Goal: Check status: Check status

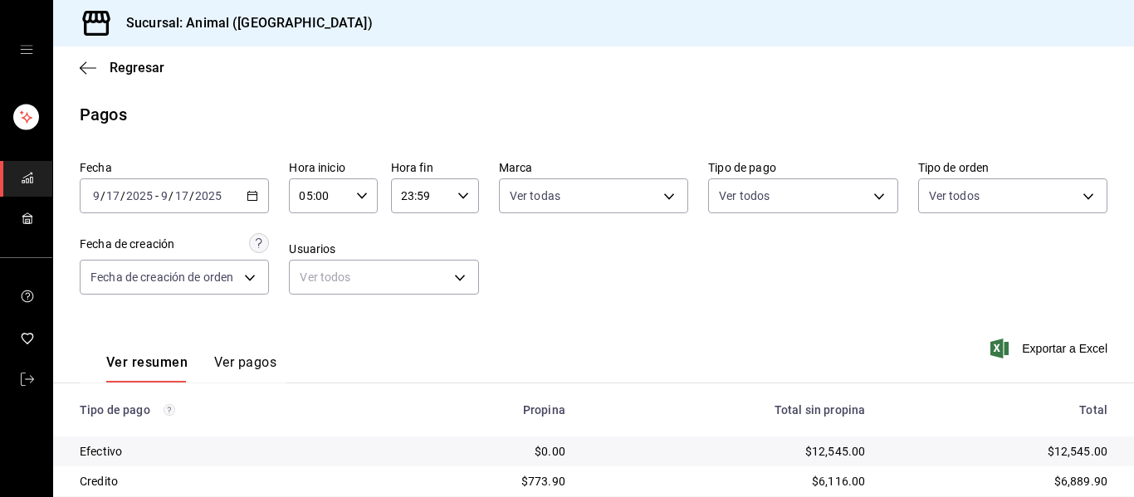
scroll to position [236, 0]
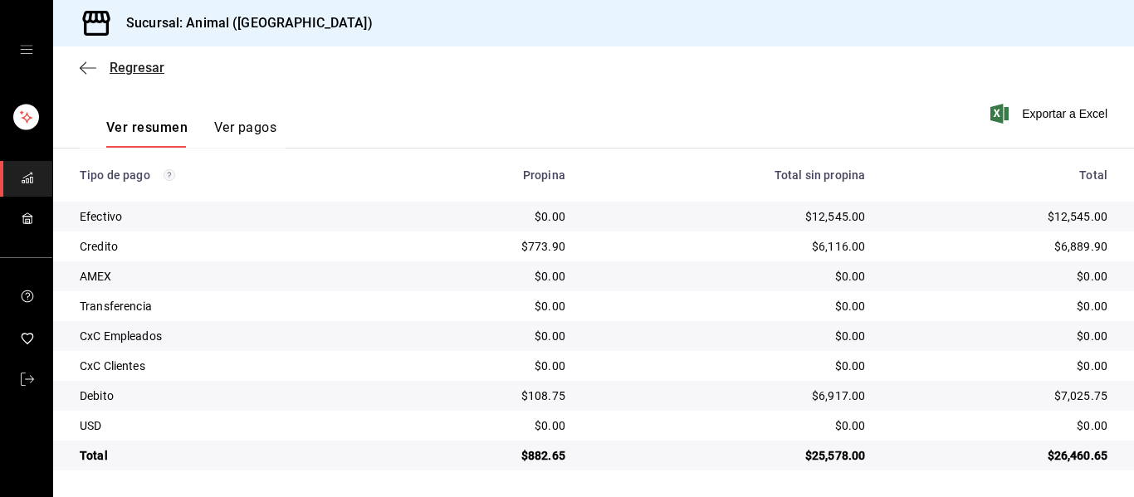
click at [80, 68] on icon "button" at bounding box center [88, 68] width 17 height 15
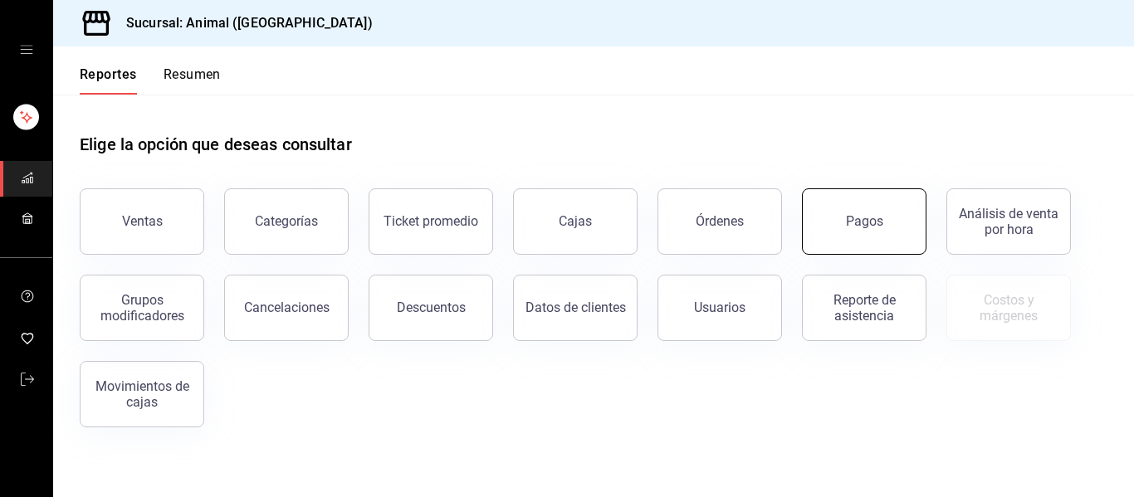
click at [905, 226] on button "Pagos" at bounding box center [864, 221] width 124 height 66
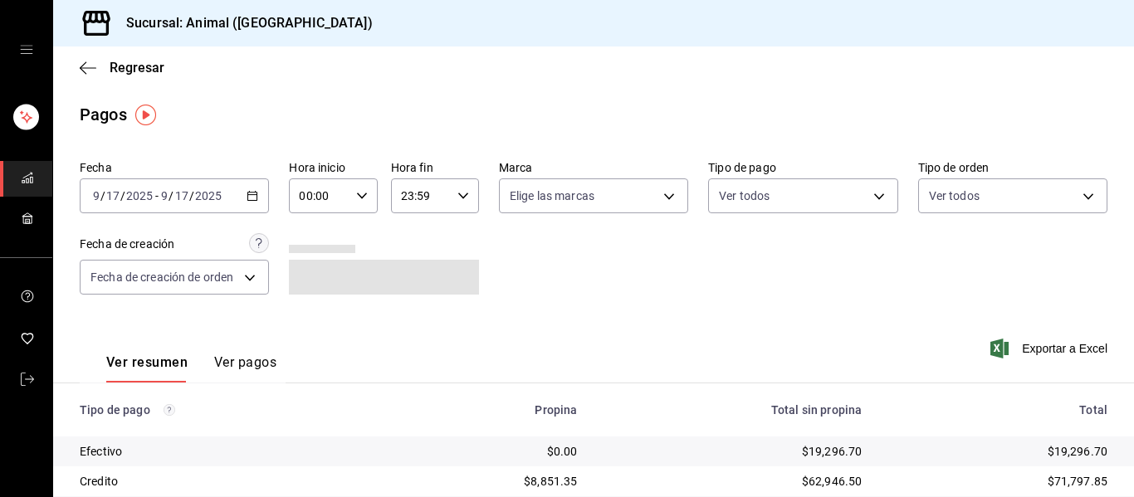
click at [361, 197] on icon "button" at bounding box center [362, 196] width 12 height 12
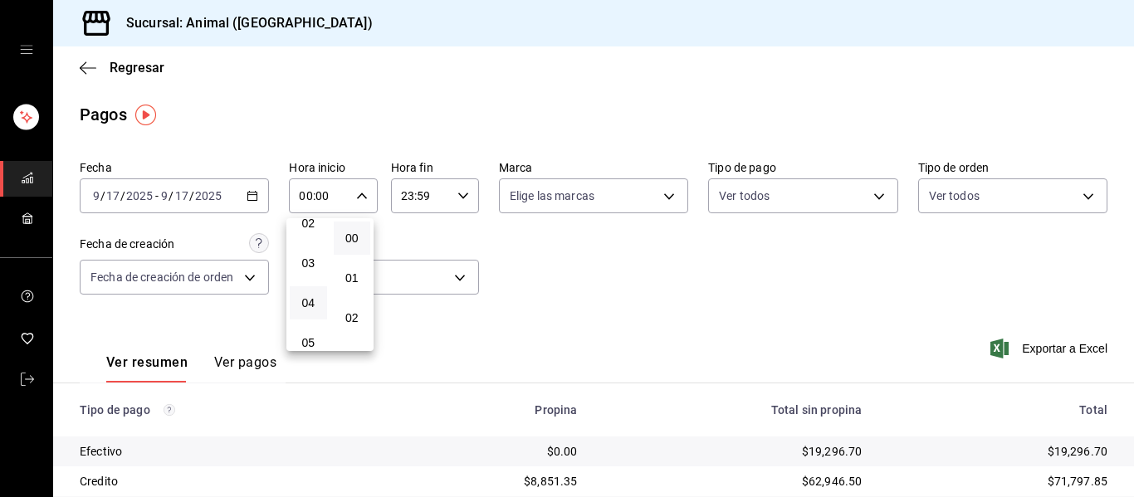
scroll to position [95, 0]
click at [311, 303] on span "04" at bounding box center [308, 301] width 17 height 13
type input "04:00"
click at [415, 334] on div at bounding box center [567, 248] width 1134 height 497
click at [660, 198] on body "Sucursal: Animal ([GEOGRAPHIC_DATA]) Regresar Pagos Fecha [DATE] [DATE] - [DATE…" at bounding box center [567, 248] width 1134 height 497
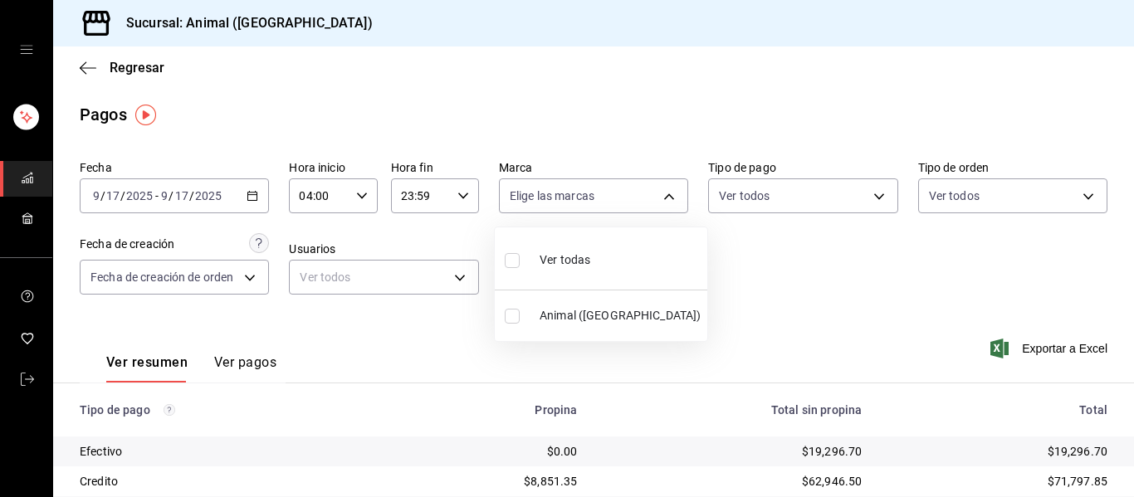
click at [636, 265] on li "Ver todas" at bounding box center [601, 258] width 212 height 49
type input "96838179-8fbb-4073-aae3-1789726318c8"
checkbox input "true"
click at [818, 277] on div at bounding box center [567, 248] width 1134 height 497
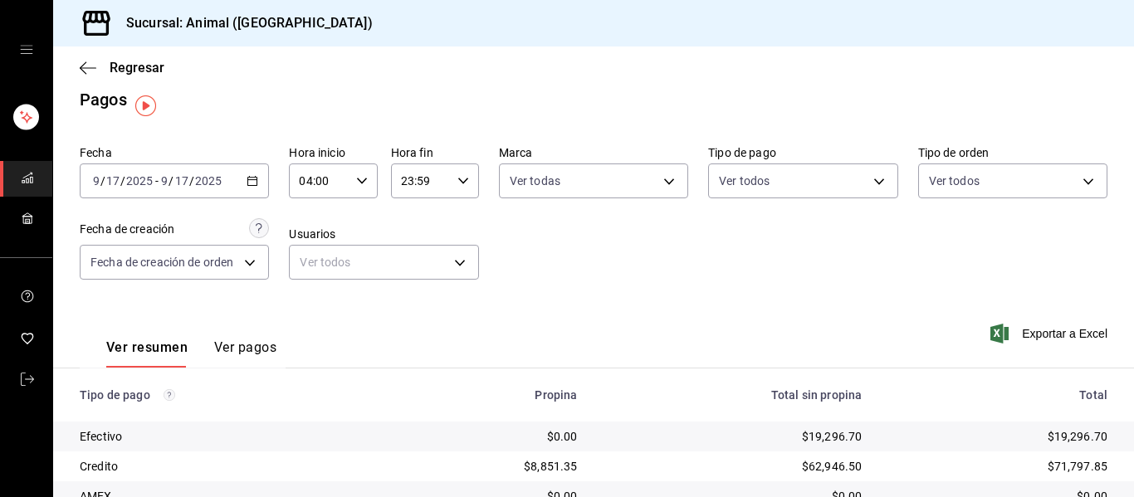
drag, startPoint x: 739, startPoint y: 383, endPoint x: 753, endPoint y: 406, distance: 26.5
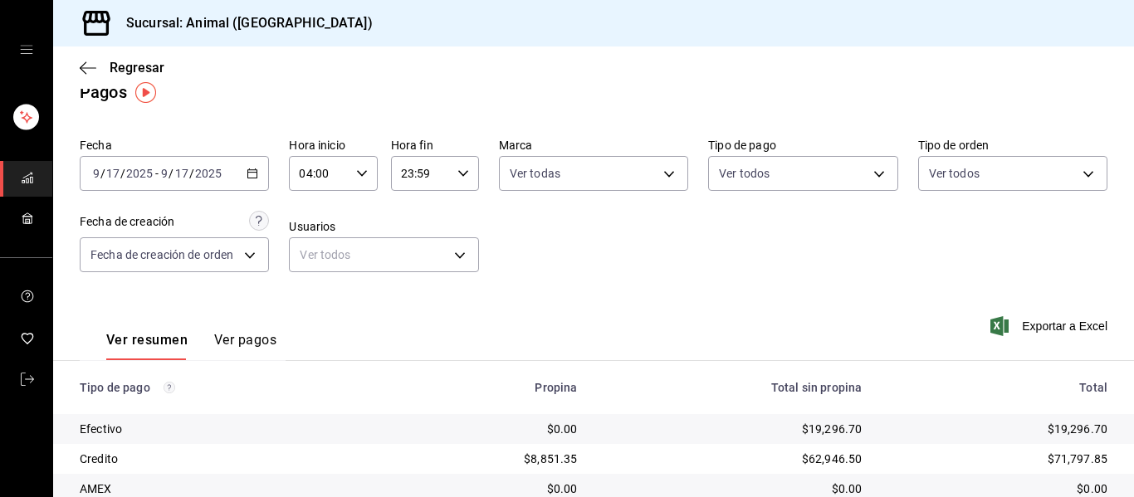
drag, startPoint x: 676, startPoint y: 370, endPoint x: 676, endPoint y: 379, distance: 9.1
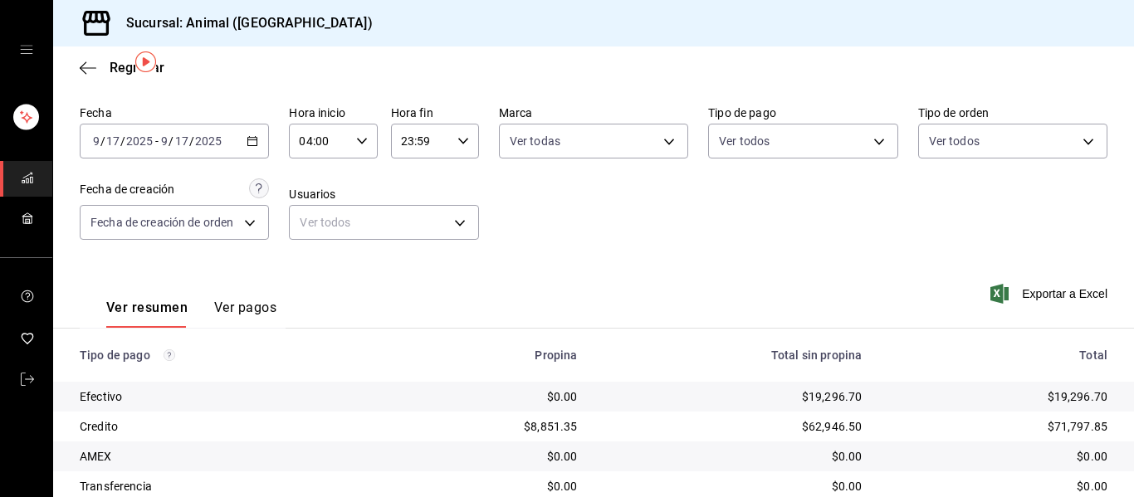
drag, startPoint x: 676, startPoint y: 379, endPoint x: 665, endPoint y: 404, distance: 27.5
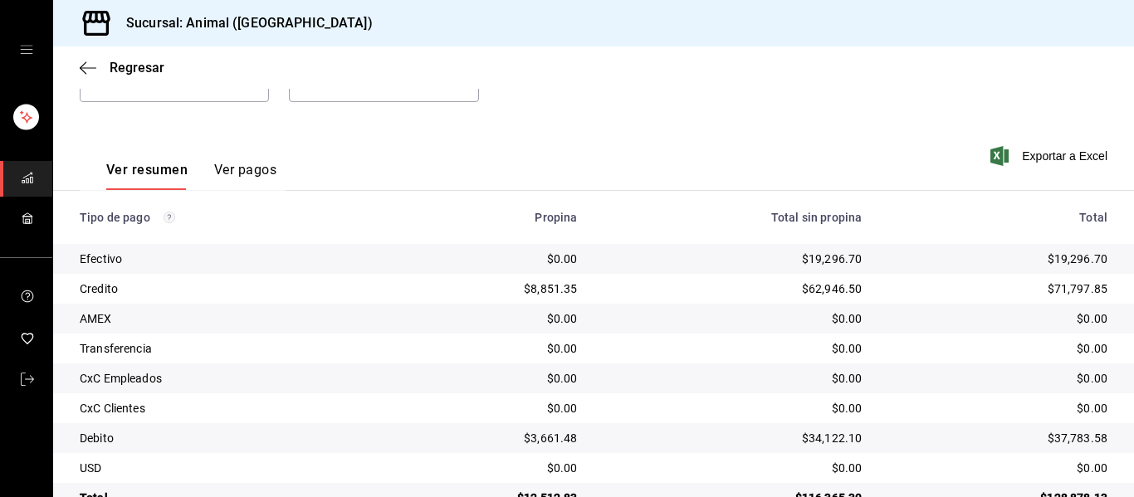
scroll to position [226, 0]
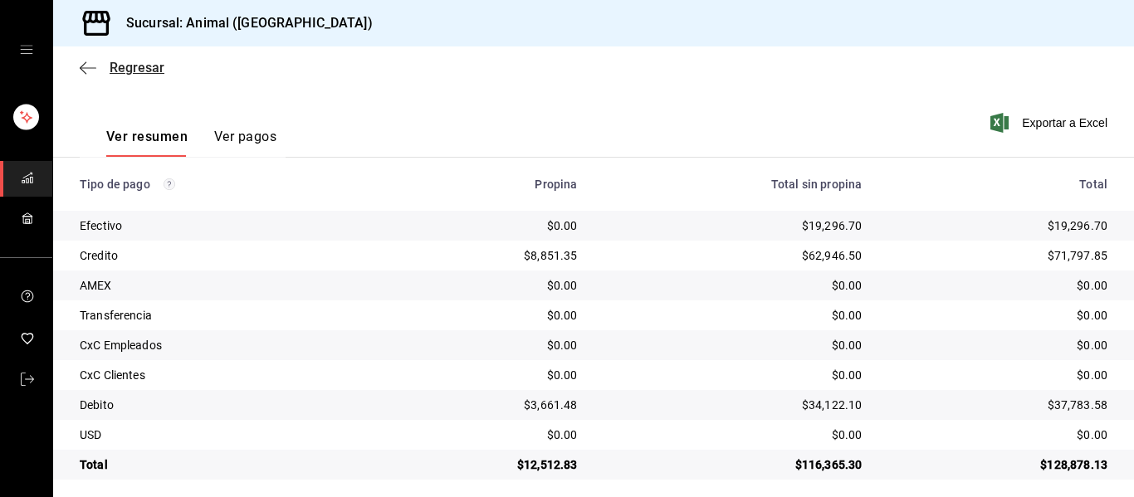
click at [86, 72] on icon "button" at bounding box center [88, 68] width 17 height 15
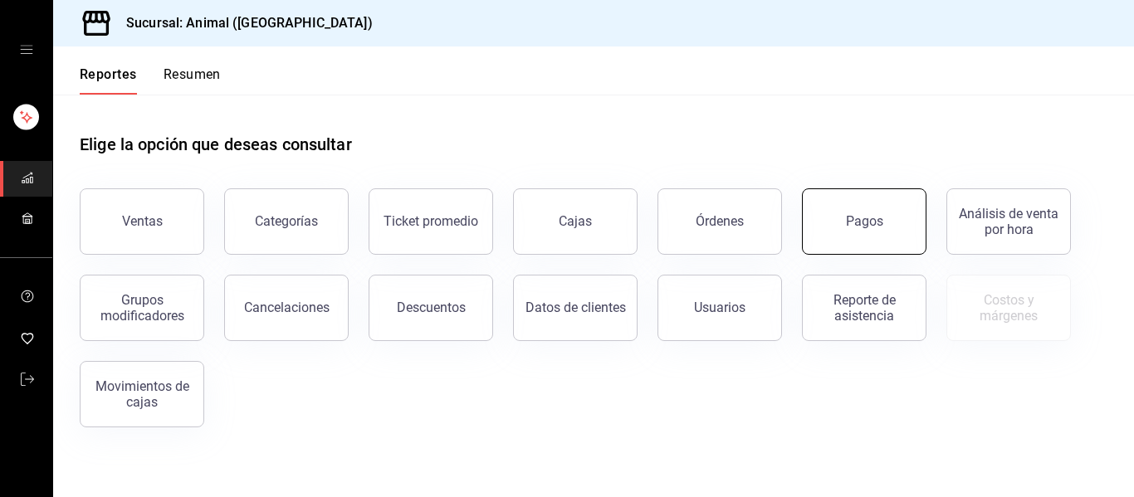
click at [843, 232] on button "Pagos" at bounding box center [864, 221] width 124 height 66
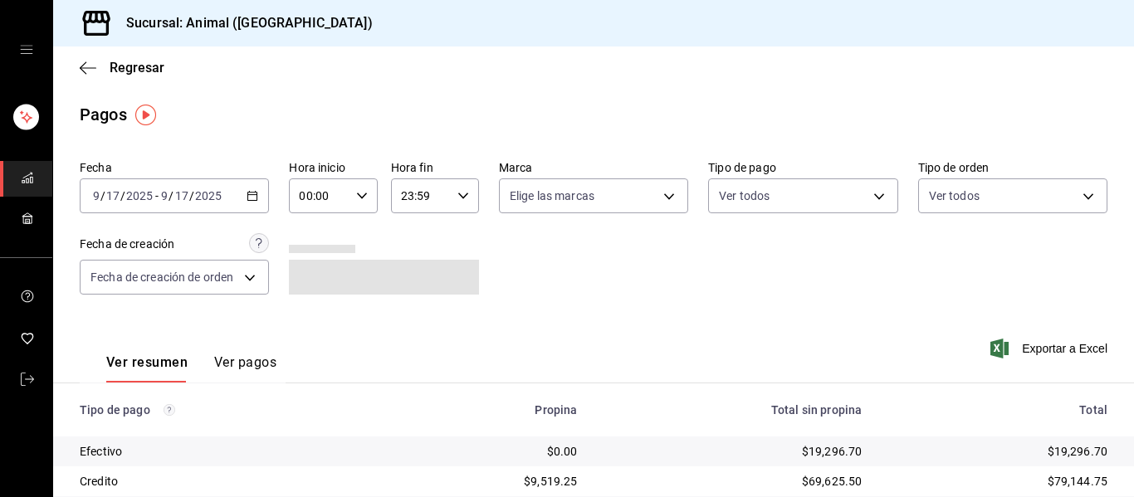
click at [358, 194] on icon "button" at bounding box center [362, 196] width 12 height 12
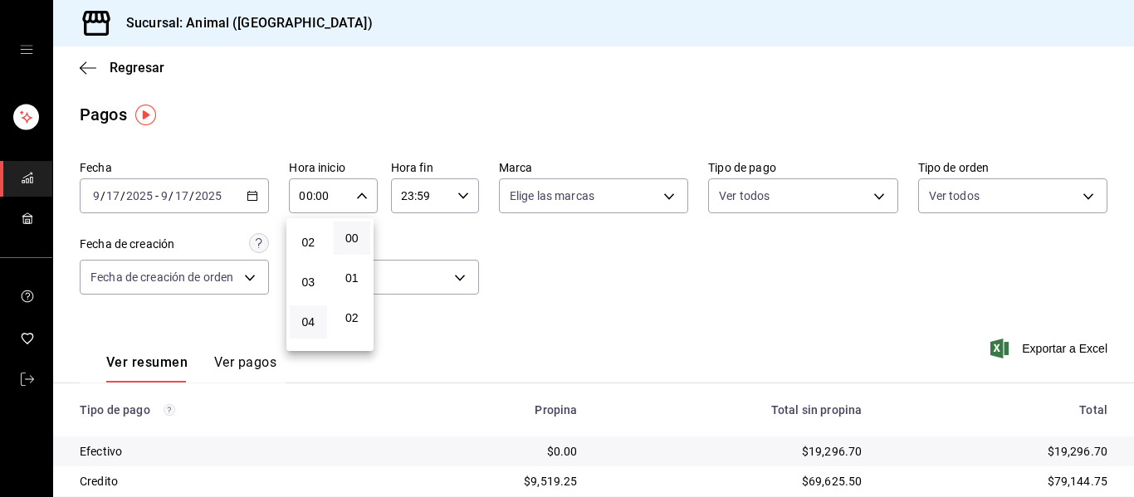
scroll to position [78, 0]
click at [311, 322] on span "04" at bounding box center [308, 319] width 17 height 13
type input "04:00"
click at [512, 298] on div at bounding box center [567, 248] width 1134 height 497
click at [661, 195] on body "Sucursal: Animal ([GEOGRAPHIC_DATA]) Regresar Pagos Fecha [DATE] [DATE] - [DATE…" at bounding box center [567, 248] width 1134 height 497
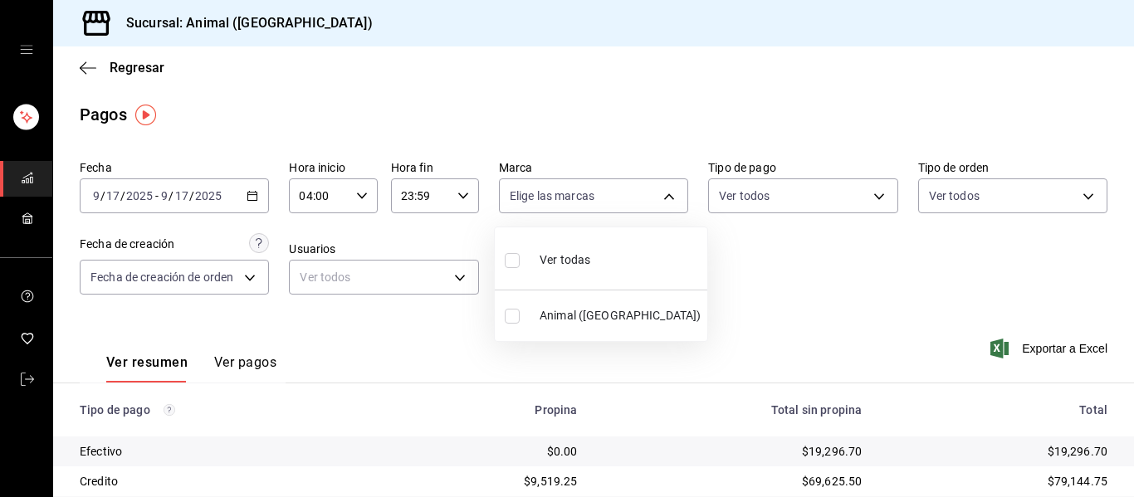
click at [645, 257] on li "Ver todas" at bounding box center [601, 258] width 212 height 49
type input "96838179-8fbb-4073-aae3-1789726318c8"
checkbox input "true"
click at [755, 295] on div at bounding box center [567, 248] width 1134 height 497
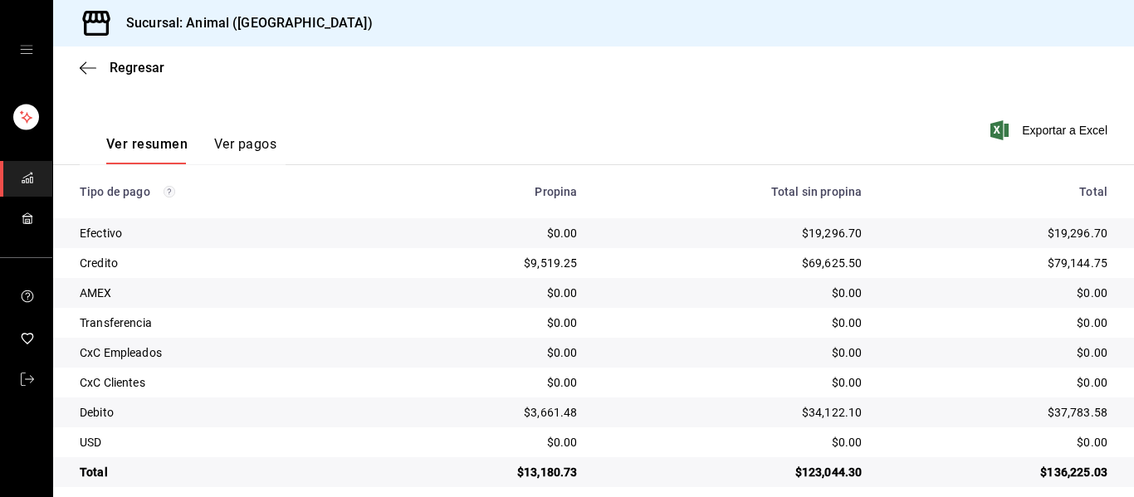
scroll to position [236, 0]
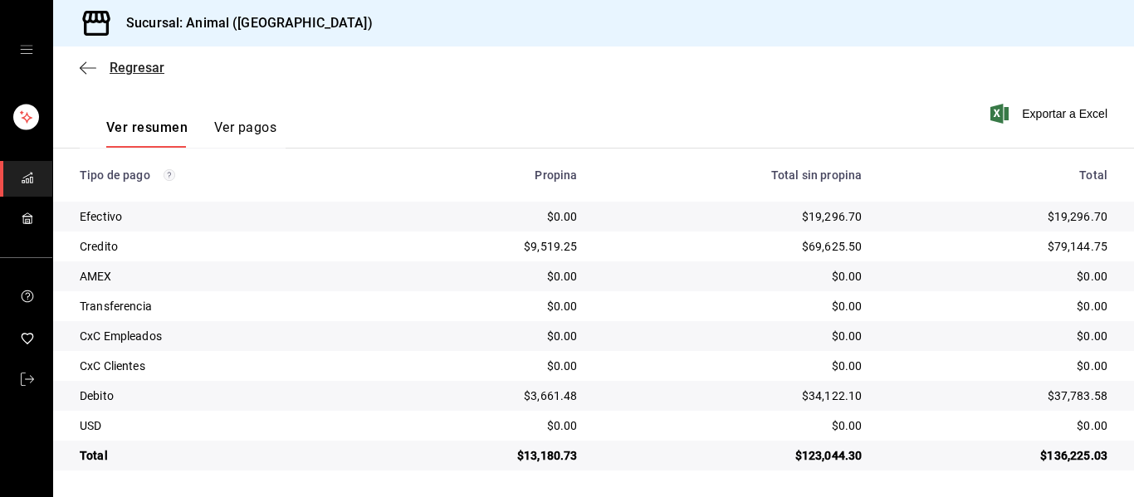
click at [92, 63] on icon "button" at bounding box center [88, 68] width 17 height 15
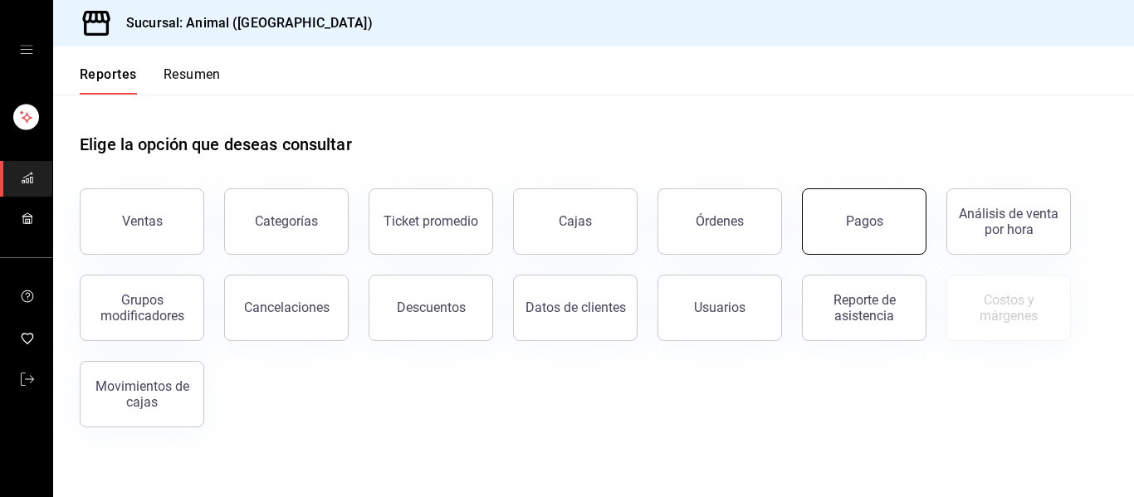
click at [872, 237] on button "Pagos" at bounding box center [864, 221] width 124 height 66
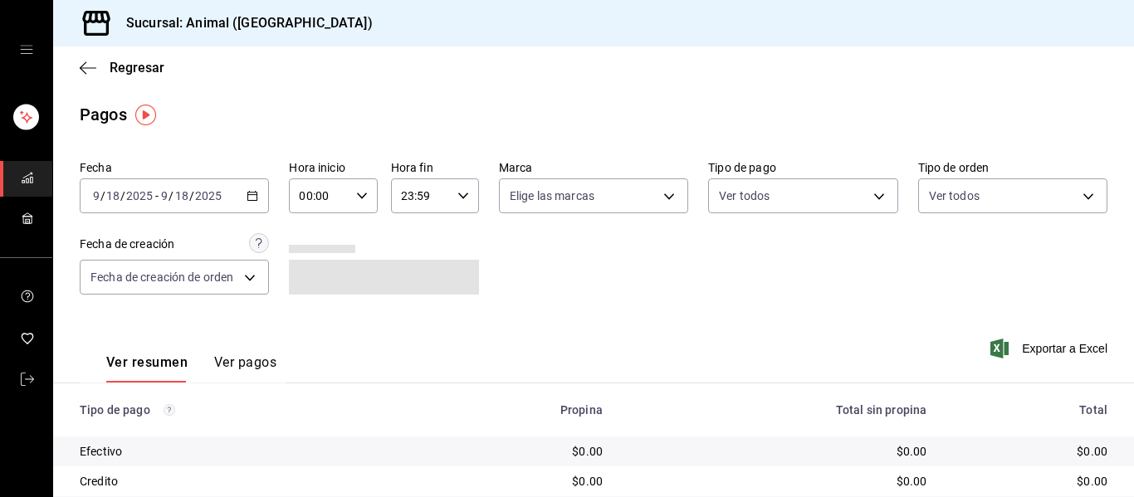
click at [252, 192] on icon "button" at bounding box center [252, 196] width 12 height 12
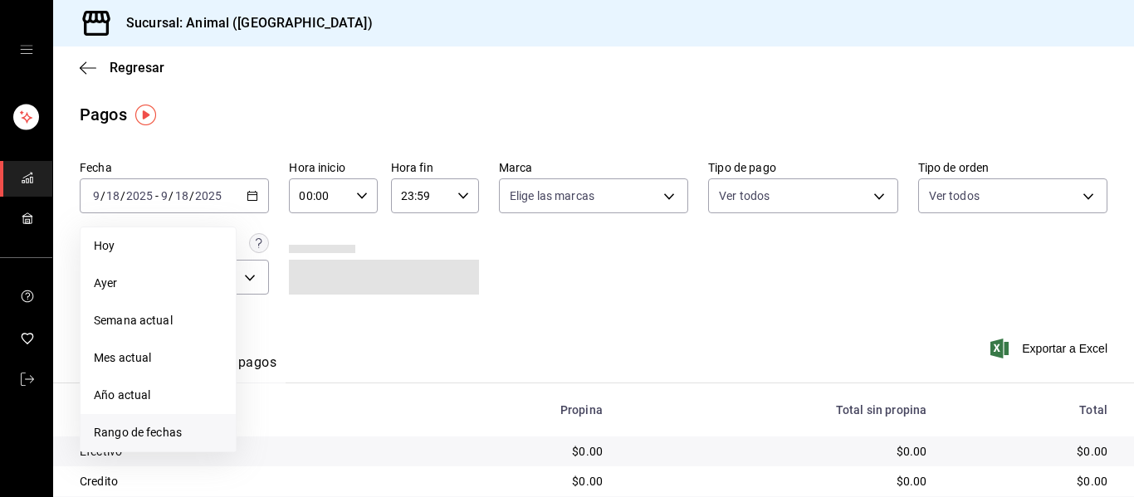
click at [164, 436] on span "Rango de fechas" at bounding box center [158, 432] width 129 height 17
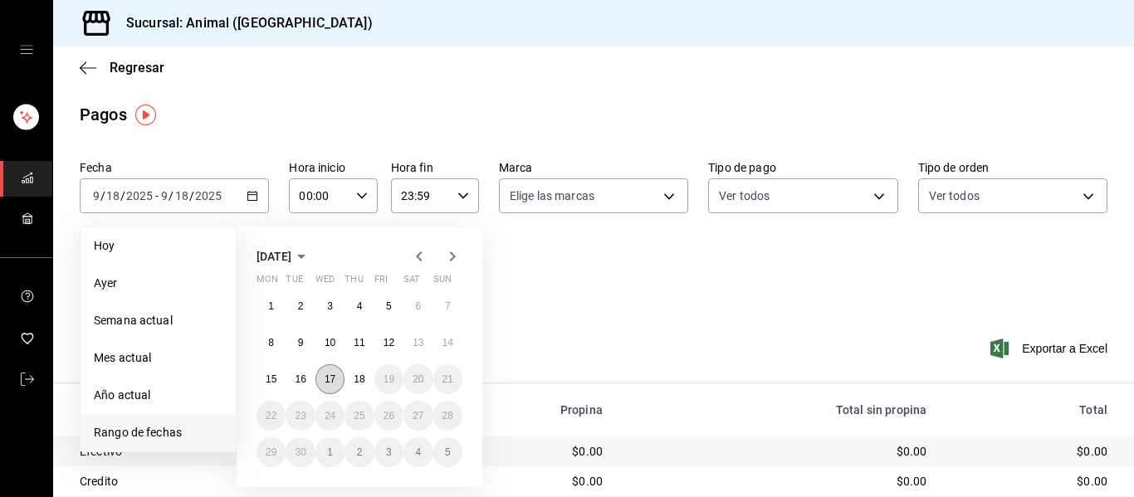
click at [334, 383] on abbr "17" at bounding box center [329, 379] width 11 height 12
click at [354, 382] on abbr "18" at bounding box center [359, 379] width 11 height 12
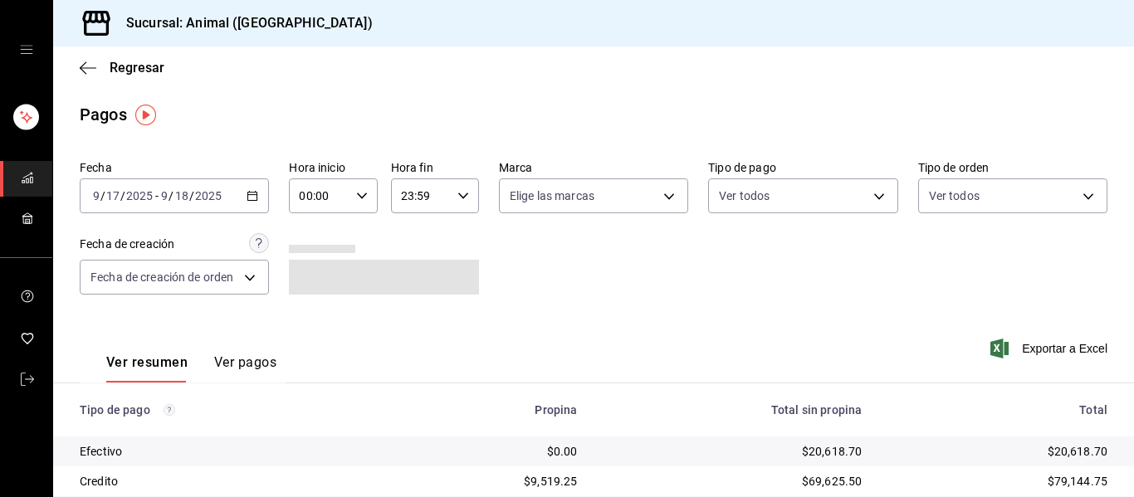
click at [356, 196] on icon "button" at bounding box center [362, 196] width 12 height 12
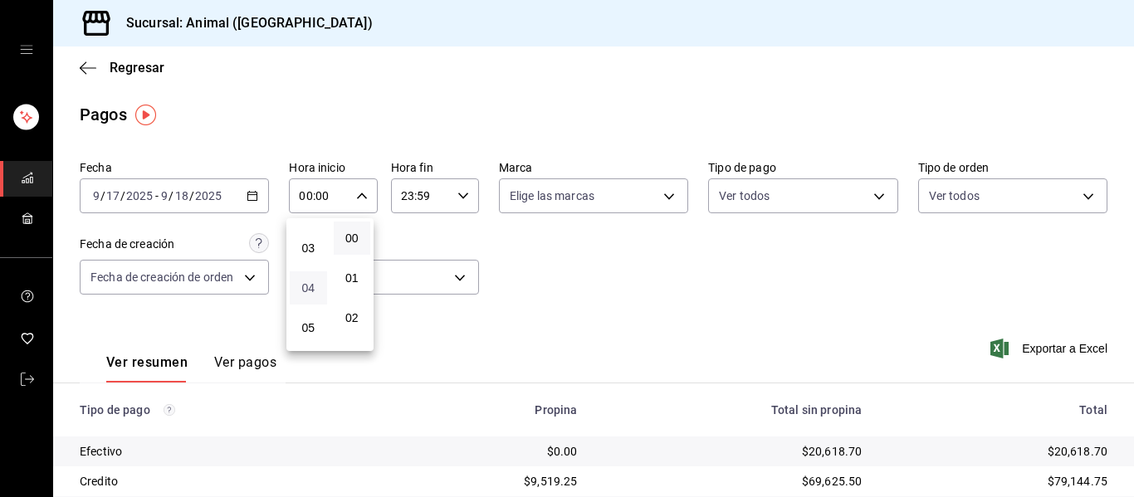
scroll to position [104, 0]
click at [315, 290] on span "04" at bounding box center [308, 293] width 17 height 13
type input "04:00"
click at [661, 193] on div at bounding box center [567, 248] width 1134 height 497
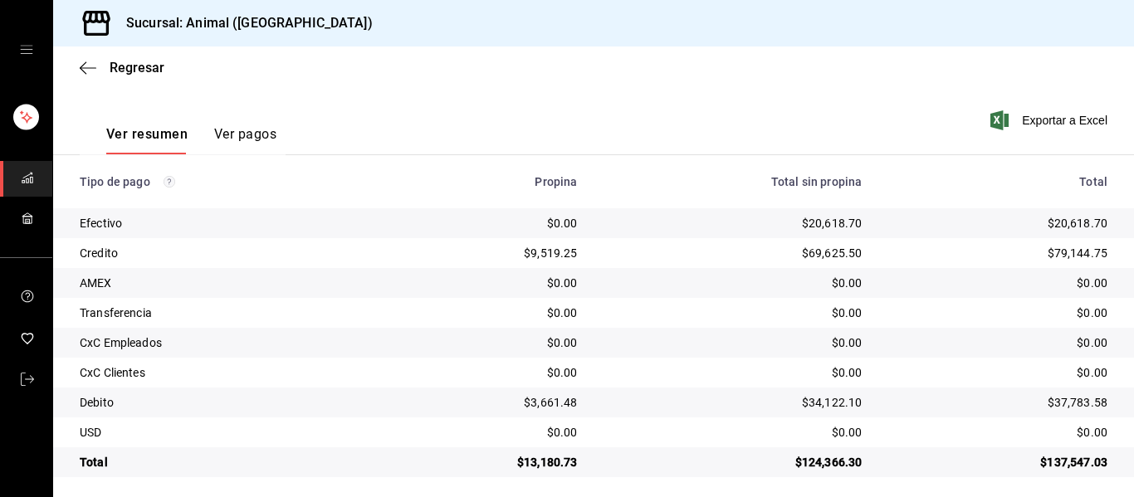
scroll to position [235, 0]
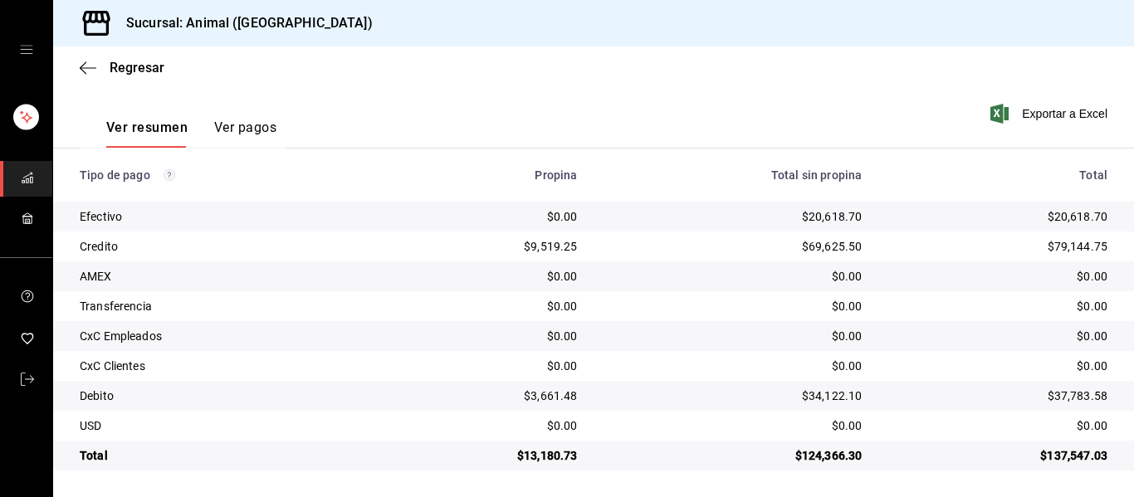
click at [695, 265] on td "$0.00" at bounding box center [732, 276] width 285 height 30
